Goal: Find specific page/section: Find specific page/section

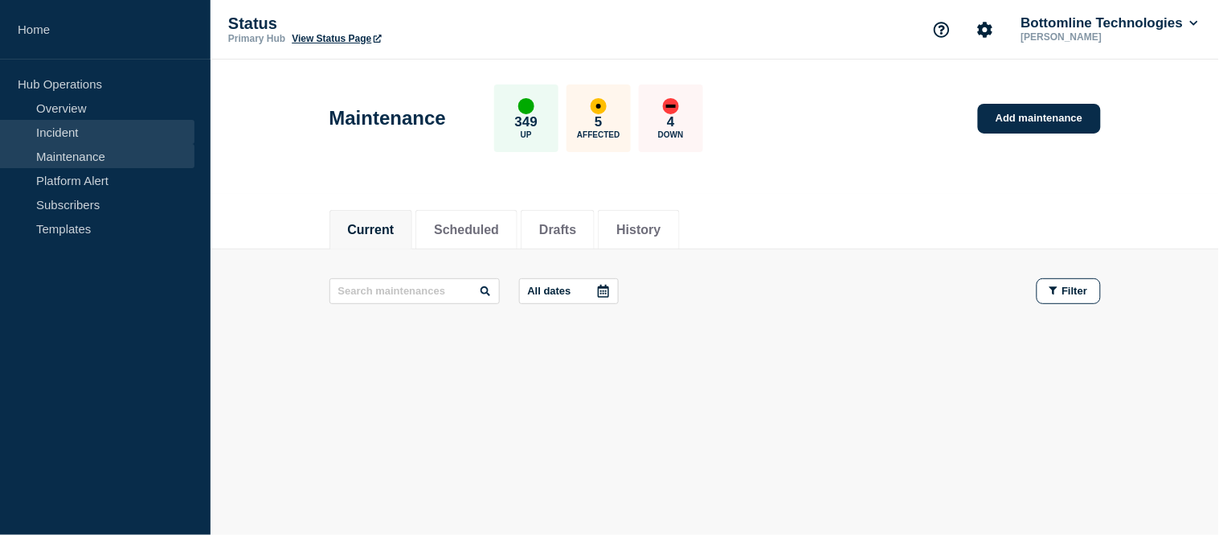
click at [113, 139] on link "Incident" at bounding box center [97, 132] width 195 height 24
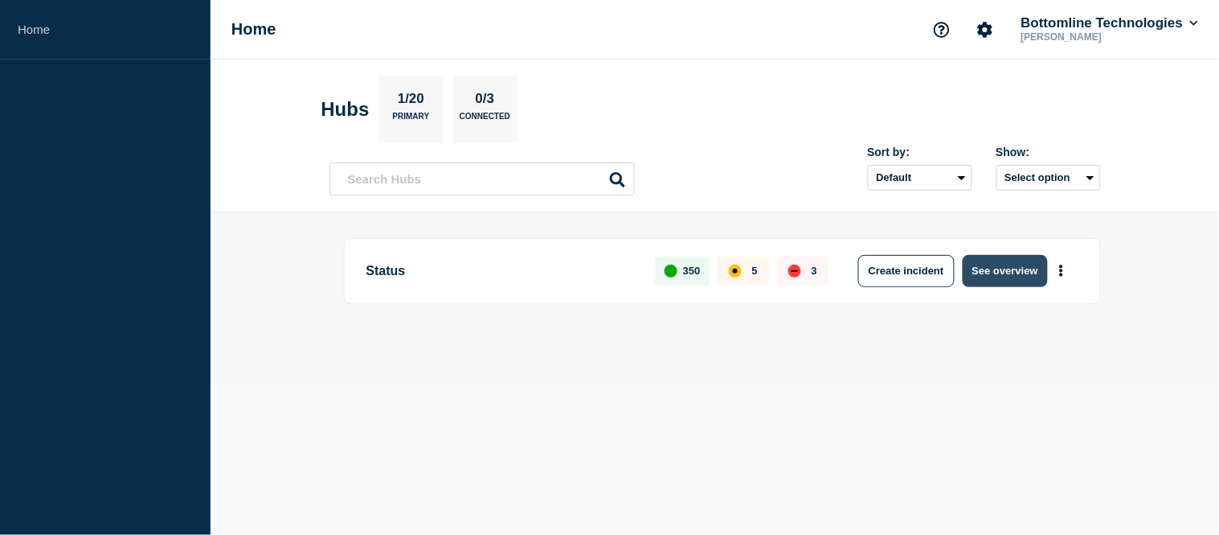
click at [1013, 271] on button "See overview" at bounding box center [1005, 271] width 85 height 32
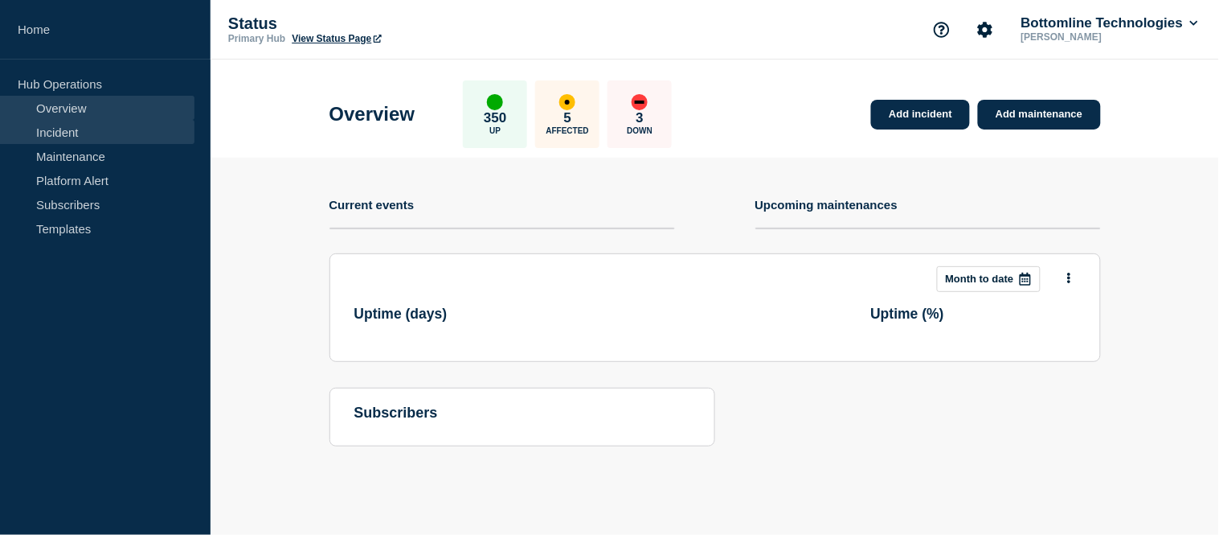
click at [93, 121] on link "Incident" at bounding box center [97, 132] width 195 height 24
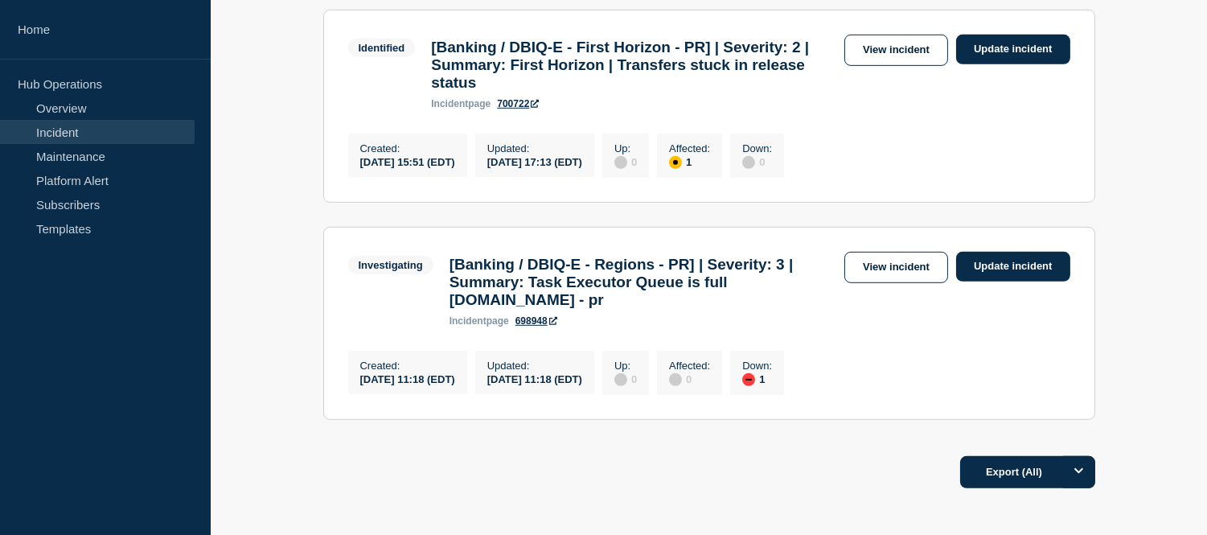
scroll to position [1847, 0]
